Goal: Transaction & Acquisition: Purchase product/service

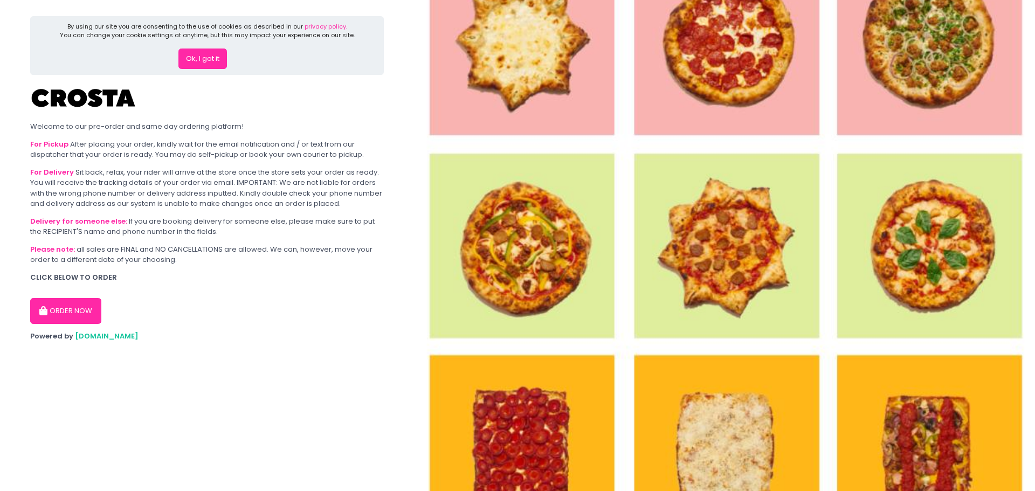
click at [67, 307] on button "ORDER NOW" at bounding box center [65, 311] width 71 height 26
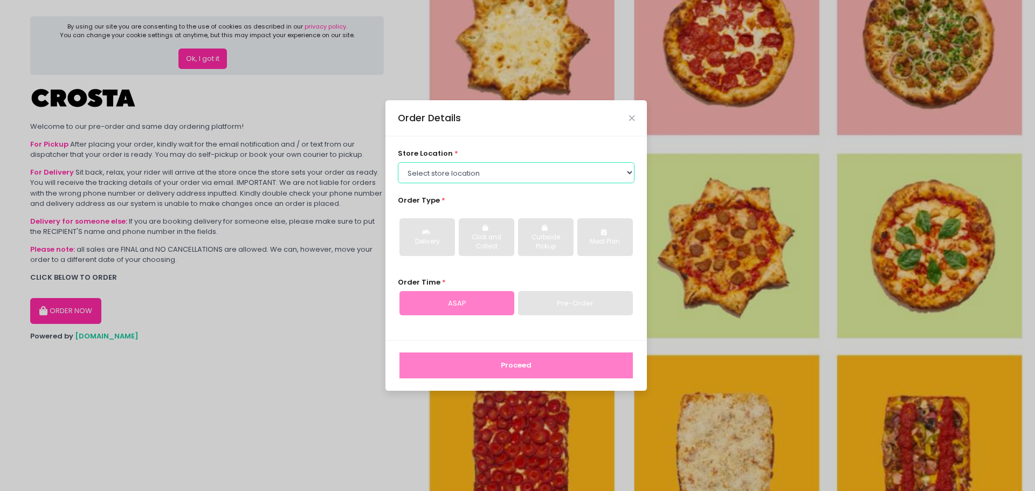
click at [472, 167] on select "Select store location [PERSON_NAME] Pizza - [PERSON_NAME] Pizza - [GEOGRAPHIC_D…" at bounding box center [516, 172] width 237 height 20
select select "65090bae48156caed44a5eb4"
click at [398, 162] on select "Select store location [PERSON_NAME] Pizza - [PERSON_NAME] Pizza - [GEOGRAPHIC_D…" at bounding box center [516, 172] width 237 height 20
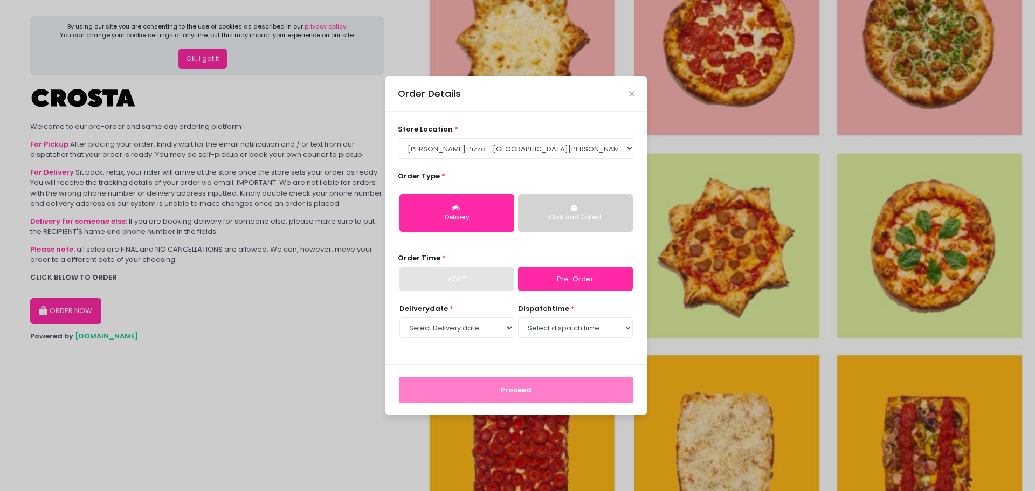
click at [456, 215] on div "Delivery" at bounding box center [457, 218] width 100 height 10
click at [481, 322] on select "Select Delivery date [DATE] [DATE] [DATE] [DATE] [DATE] [DATE]" at bounding box center [457, 328] width 115 height 20
click at [486, 331] on select "Select Delivery date [DATE] [DATE] [DATE] [DATE] [DATE] [DATE]" at bounding box center [457, 328] width 115 height 20
click at [487, 330] on select "Select Delivery date [DATE] [DATE] [DATE] [DATE] [DATE] [DATE]" at bounding box center [457, 328] width 115 height 20
select select "[DATE]"
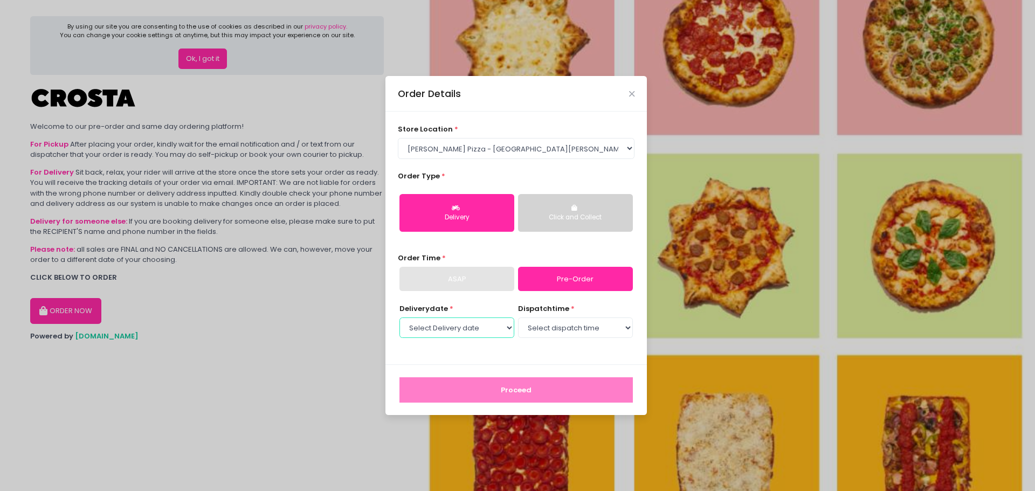
click at [400, 318] on select "Select Delivery date [DATE] [DATE] [DATE] [DATE] [DATE] [DATE]" at bounding box center [457, 328] width 115 height 20
select select "20:00"
click at [518, 318] on select "Select dispatch time 12:00 PM - 12:30 PM 12:30 PM - 01:00 PM 01:00 PM - 01:30 P…" at bounding box center [575, 328] width 115 height 20
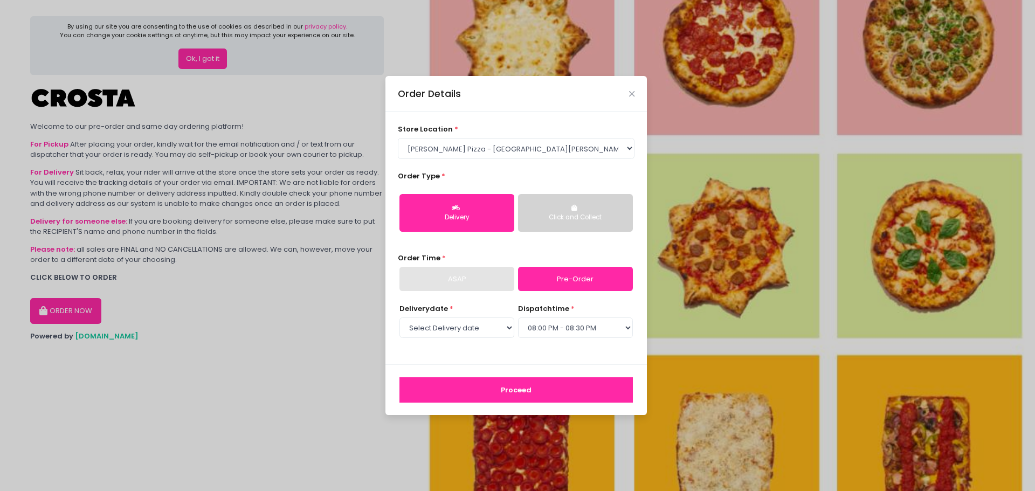
click at [571, 400] on button "Proceed" at bounding box center [517, 391] width 234 height 26
